Goal: Transaction & Acquisition: Purchase product/service

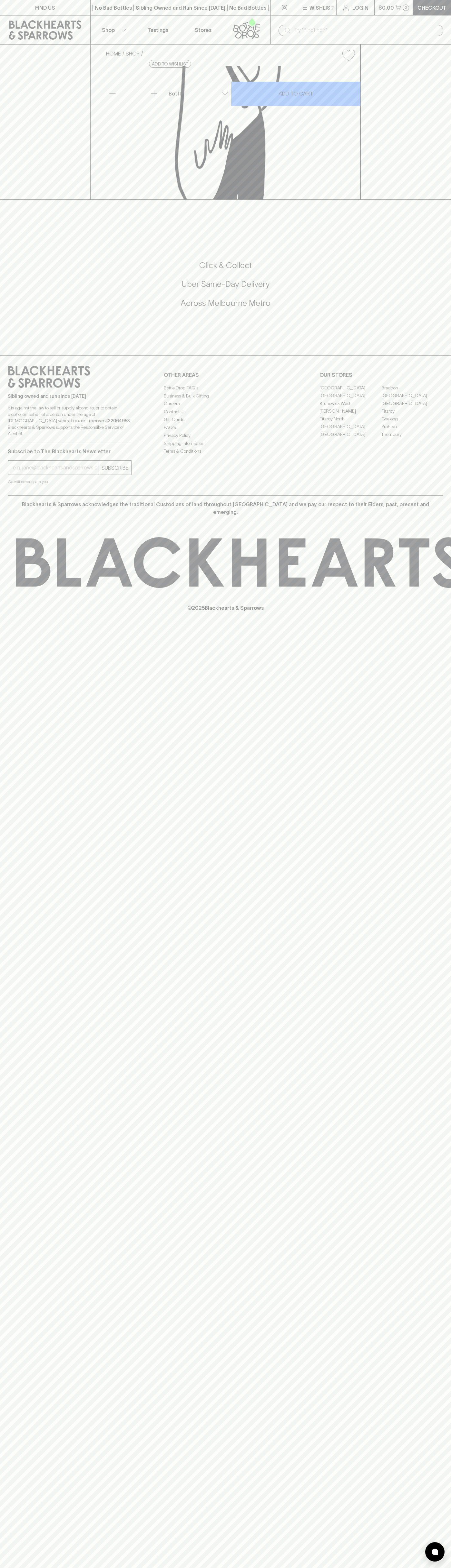
click at [444, 1446] on div "FIND US | No Bad Bottles | Sibling Owned and Run Since 2006 | No Bad Bottles | …" at bounding box center [225, 784] width 451 height 1568
click at [101, 1568] on html "FIND US | No Bad Bottles | Sibling Owned and Run Since 2006 | No Bad Bottles | …" at bounding box center [225, 784] width 451 height 1568
click at [26, 763] on div "FIND US | No Bad Bottles | Sibling Owned and Run Since 2006 | No Bad Bottles | …" at bounding box center [225, 784] width 451 height 1568
